Goal: Find contact information: Find contact information

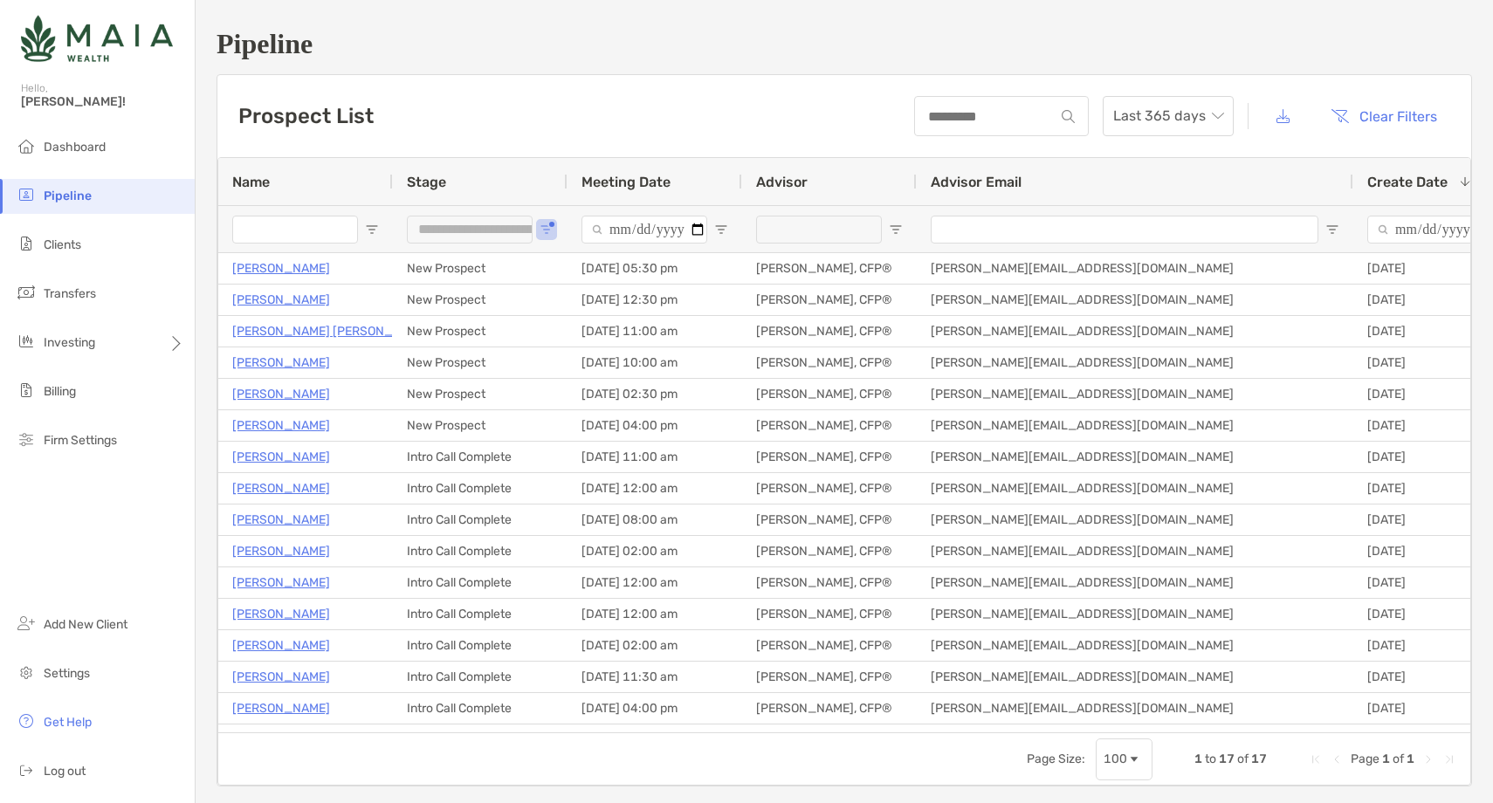
click at [138, 206] on li "Pipeline" at bounding box center [97, 196] width 195 height 35
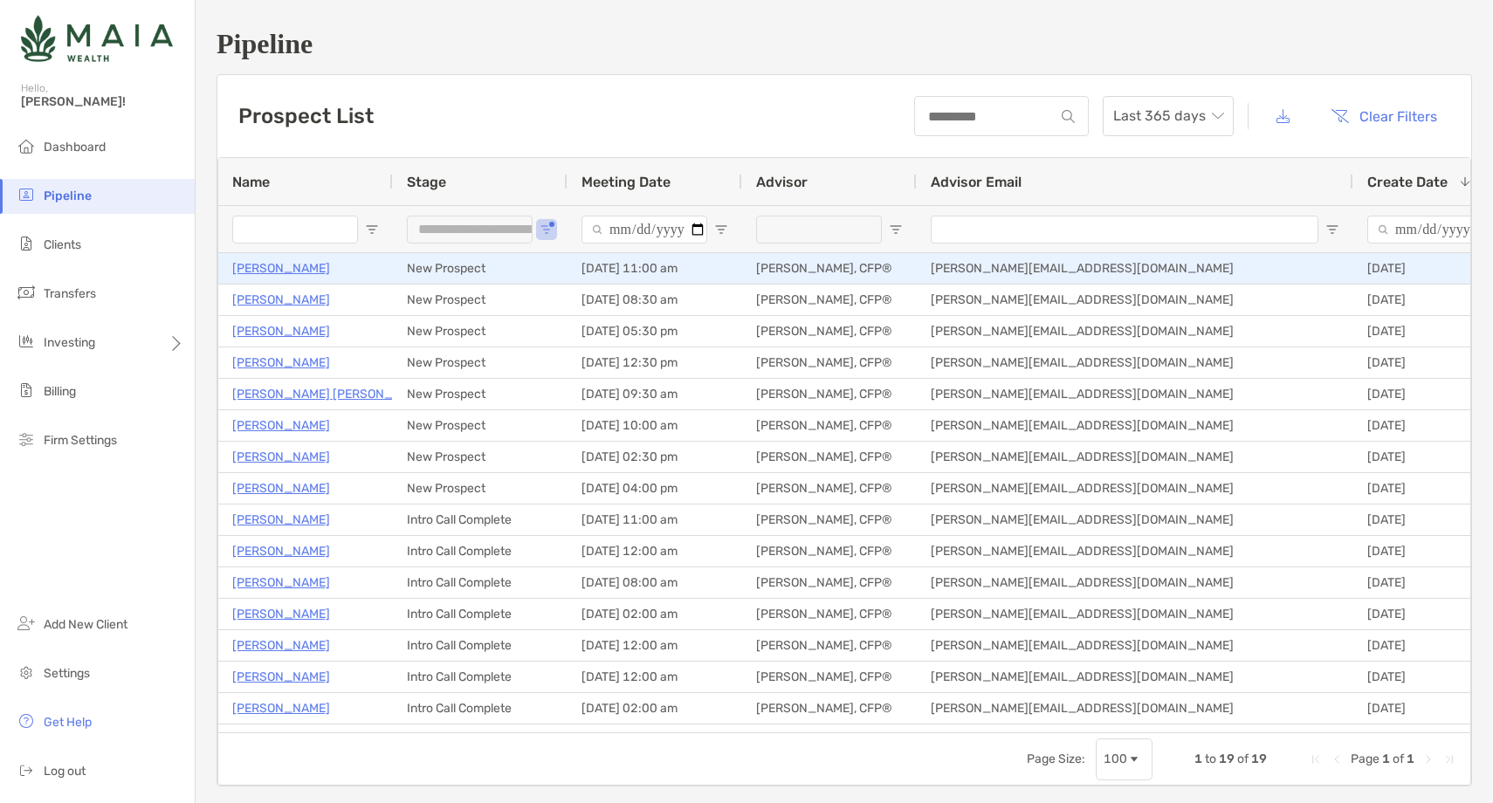
click at [279, 270] on p "Judith Mintz" at bounding box center [281, 269] width 98 height 22
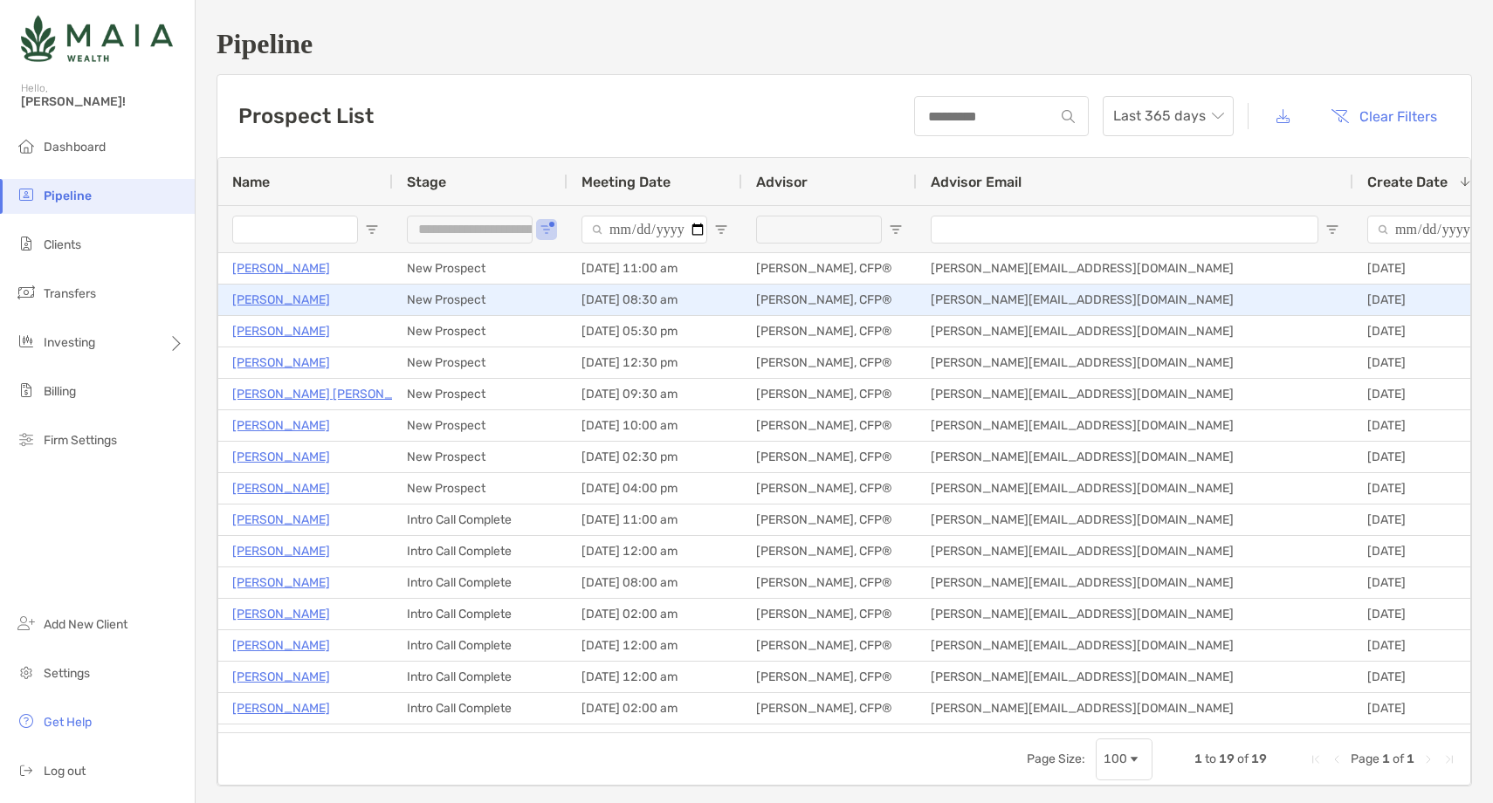
click at [265, 298] on p "[PERSON_NAME]" at bounding box center [281, 300] width 98 height 22
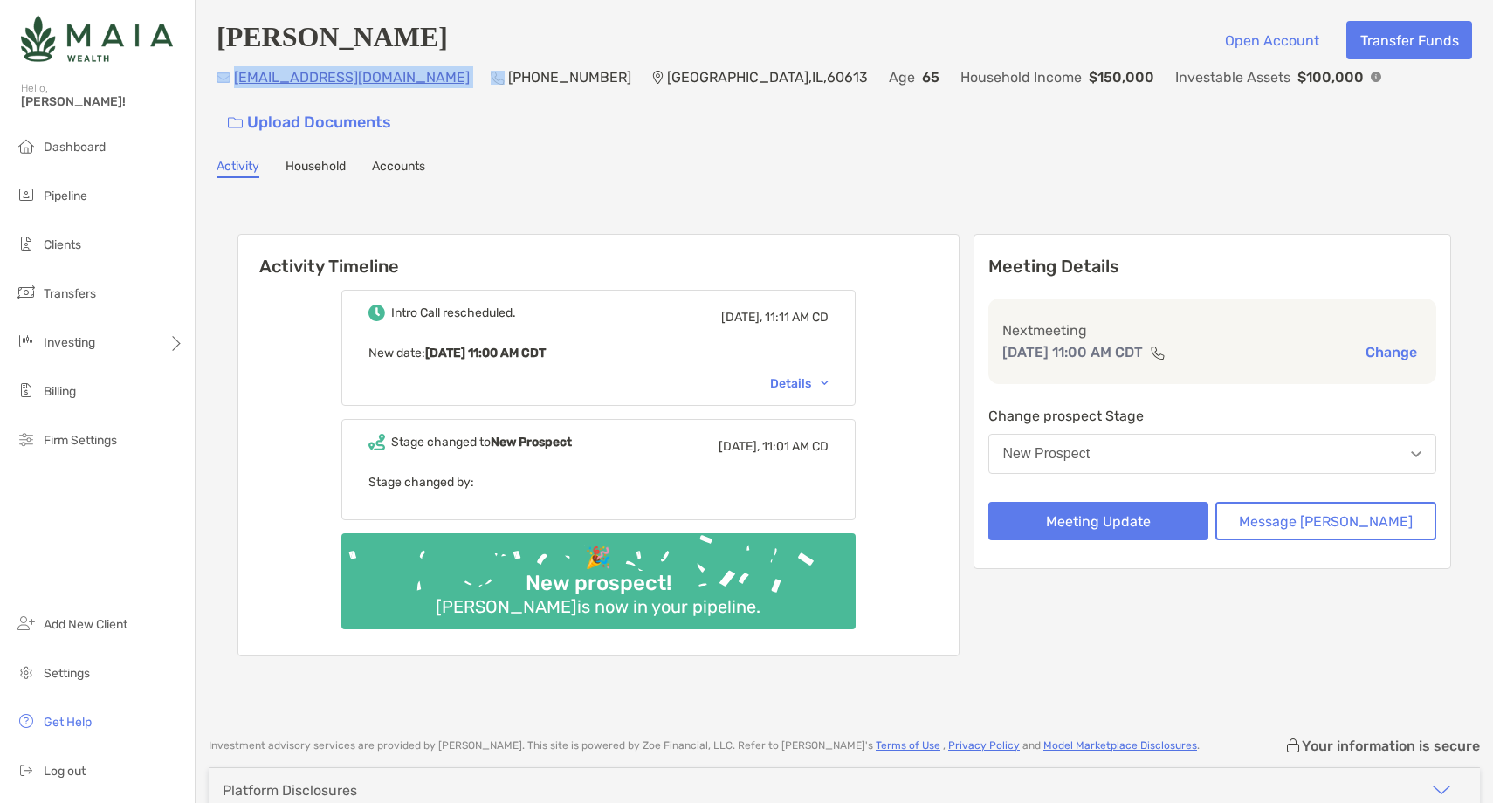
drag, startPoint x: 381, startPoint y: 91, endPoint x: 232, endPoint y: 86, distance: 149.4
click at [232, 86] on div "jwmintz518@aol.com (773) 444-9508 Chicago , IL , 60613 Age 65 Household Income …" at bounding box center [843, 103] width 1255 height 75
copy p "[EMAIL_ADDRESS][DOMAIN_NAME]"
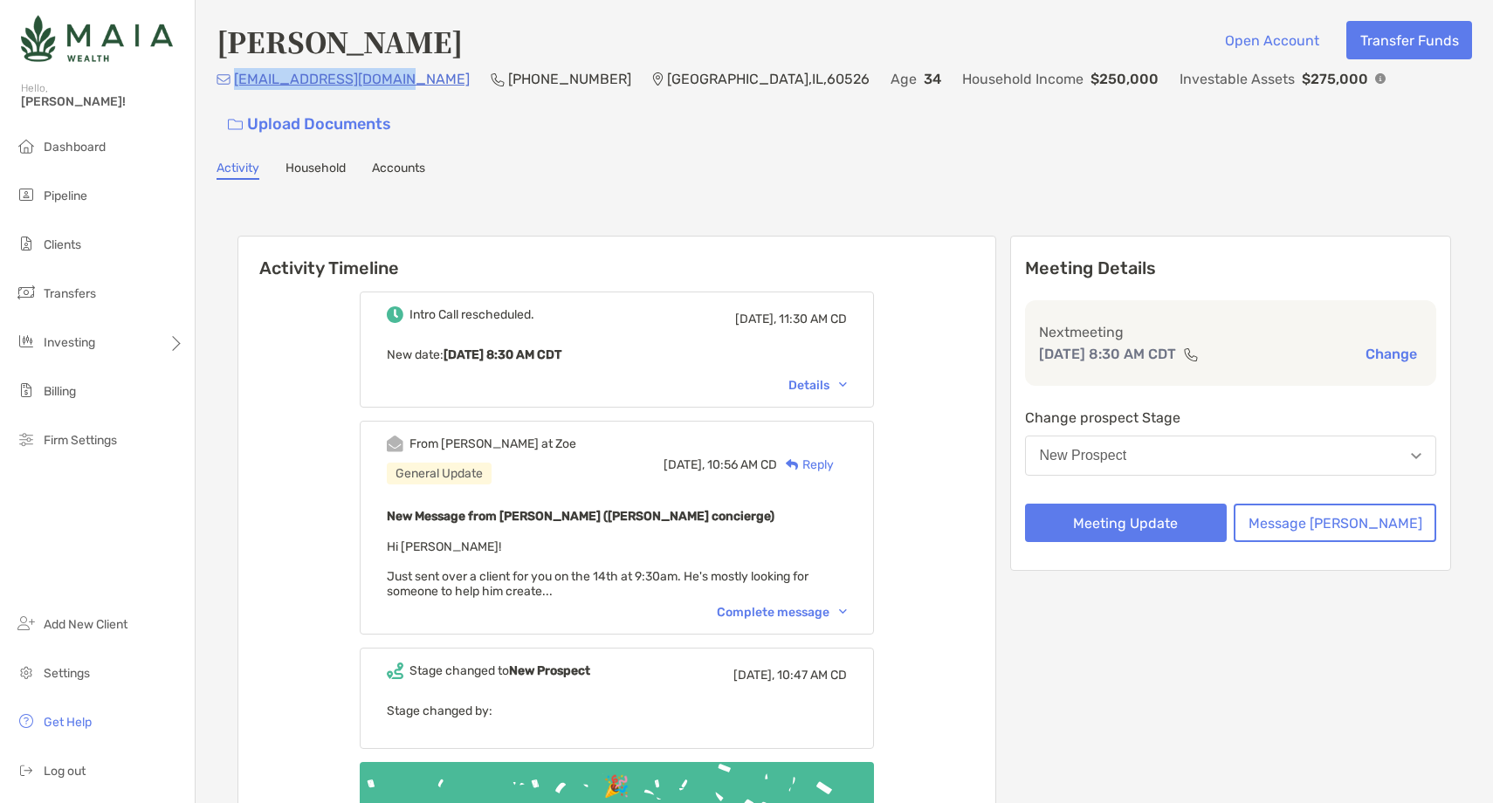
drag, startPoint x: 399, startPoint y: 85, endPoint x: 232, endPoint y: 90, distance: 166.8
click at [232, 90] on div "[EMAIL_ADDRESS][DOMAIN_NAME] (708) 822-[GEOGRAPHIC_DATA] Age [DEMOGRAPHIC_DATA]…" at bounding box center [843, 105] width 1255 height 75
copy p "[EMAIL_ADDRESS][DOMAIN_NAME]"
